Goal: Use online tool/utility: Use online tool/utility

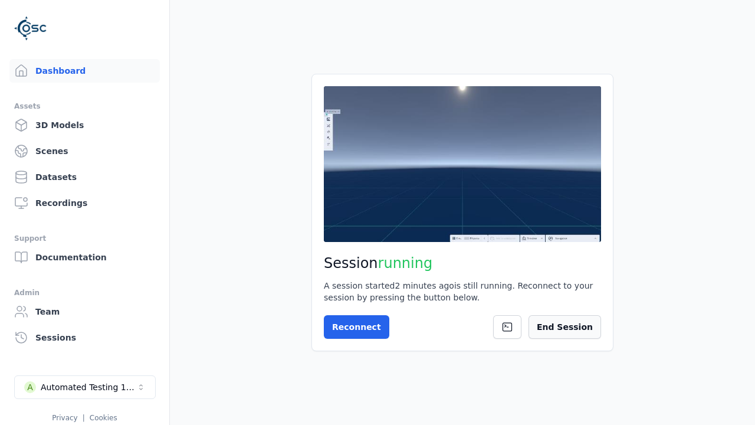
click at [565, 323] on button "End Session" at bounding box center [565, 327] width 73 height 24
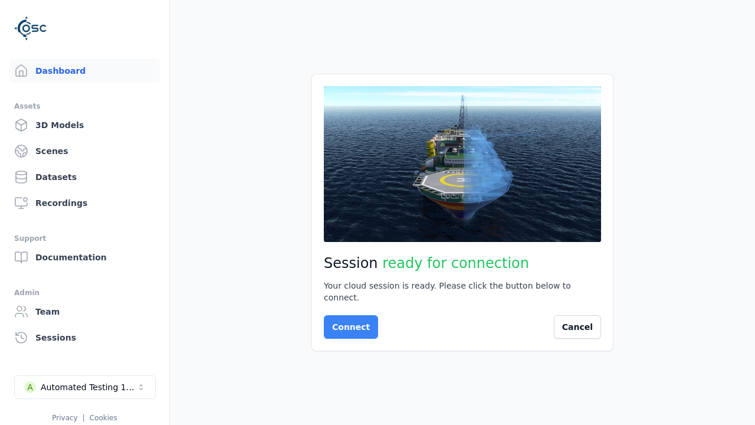
click at [348, 321] on button "Connect" at bounding box center [351, 327] width 54 height 24
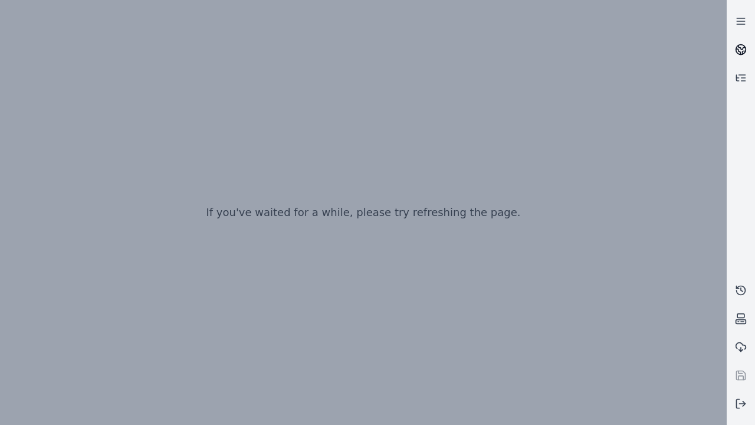
click at [741, 50] on icon at bounding box center [742, 47] width 7 height 4
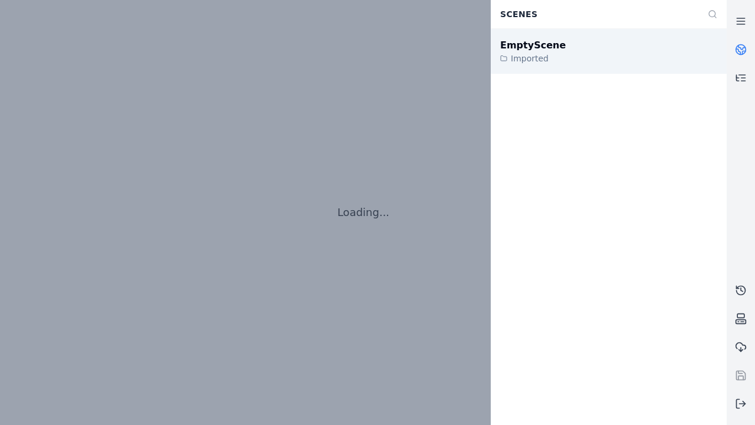
click at [526, 45] on div "EmptyScene" at bounding box center [533, 45] width 66 height 14
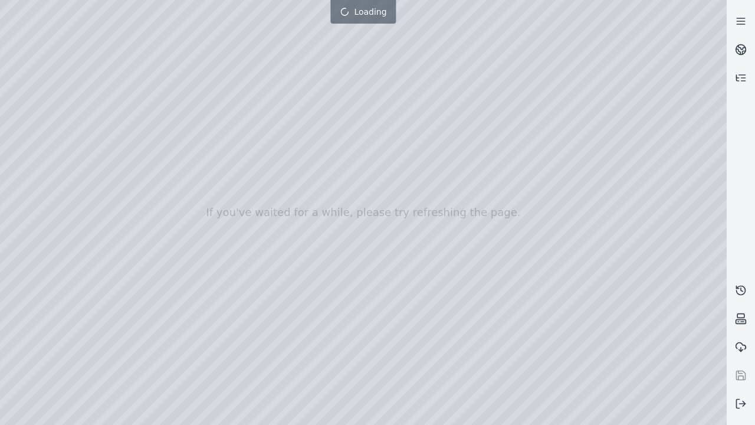
click at [3, 3] on div at bounding box center [363, 212] width 727 height 425
click at [4, 76] on div at bounding box center [363, 212] width 727 height 425
